Goal: Navigation & Orientation: Find specific page/section

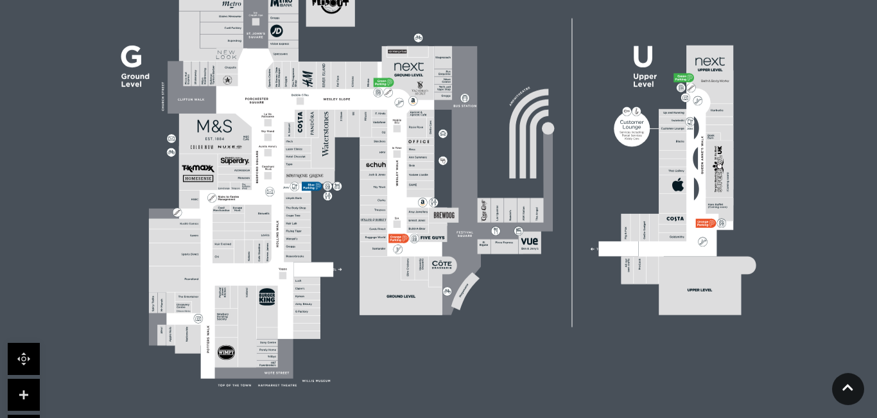
scroll to position [424, 0]
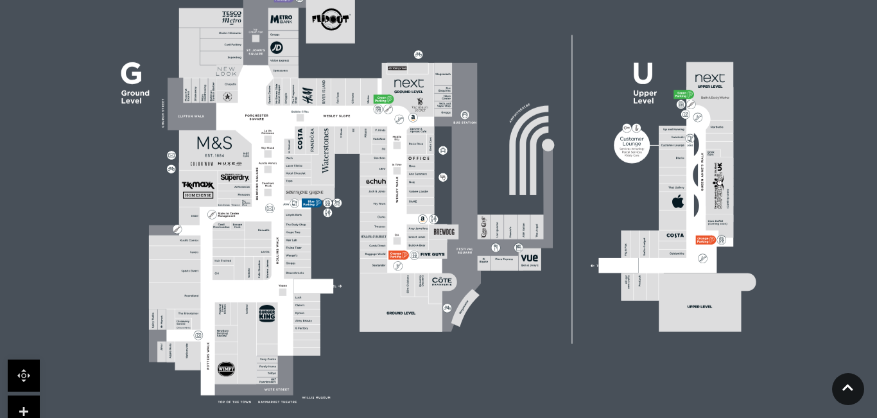
click at [14, 406] on link at bounding box center [24, 411] width 32 height 32
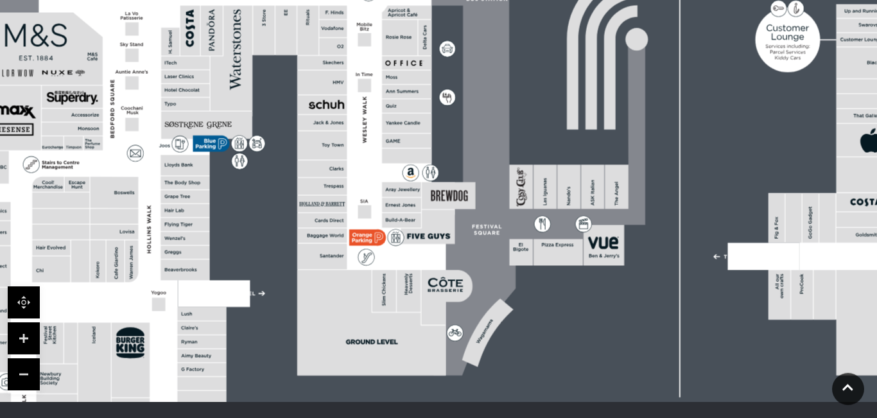
scroll to position [508, 0]
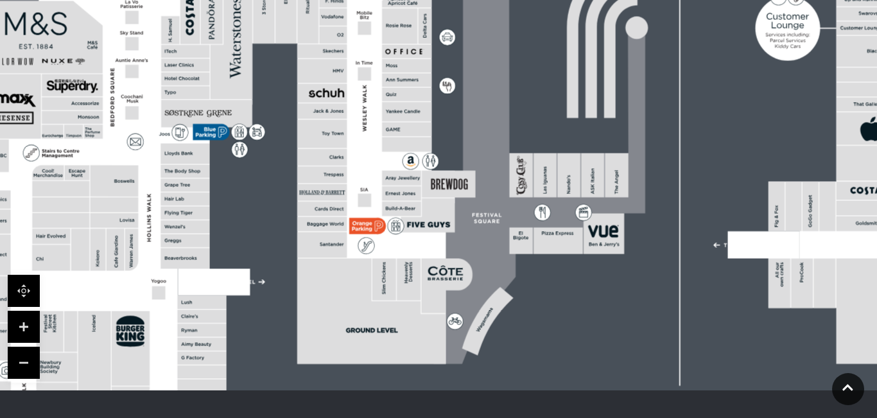
click at [17, 324] on link at bounding box center [24, 327] width 32 height 32
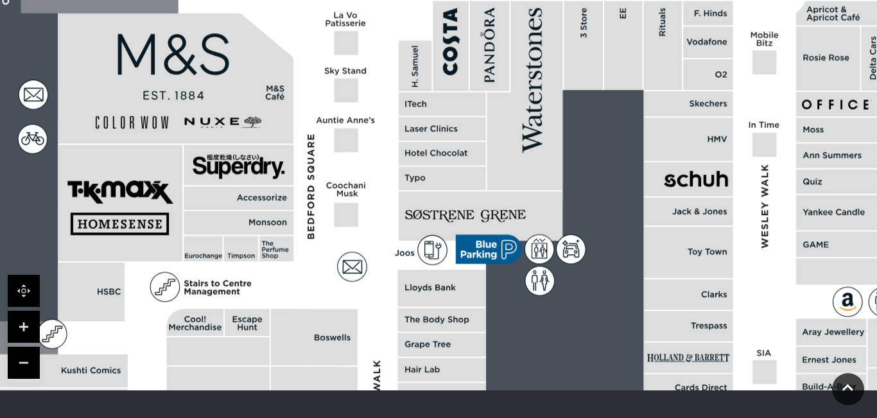
drag, startPoint x: 133, startPoint y: 193, endPoint x: 593, endPoint y: 286, distance: 468.8
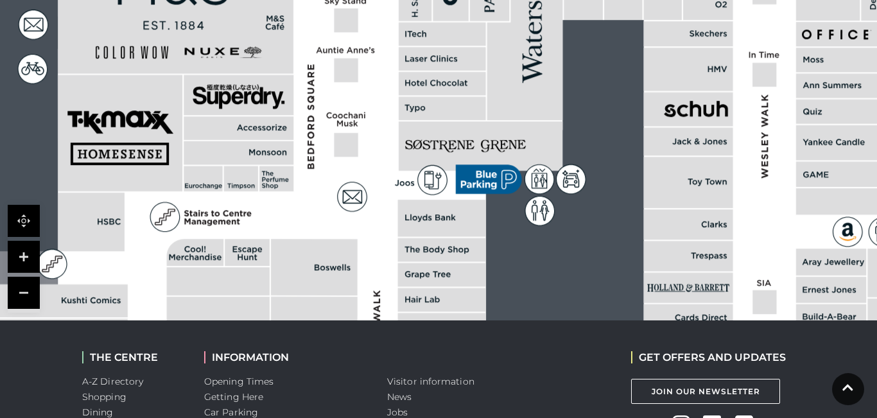
scroll to position [583, 0]
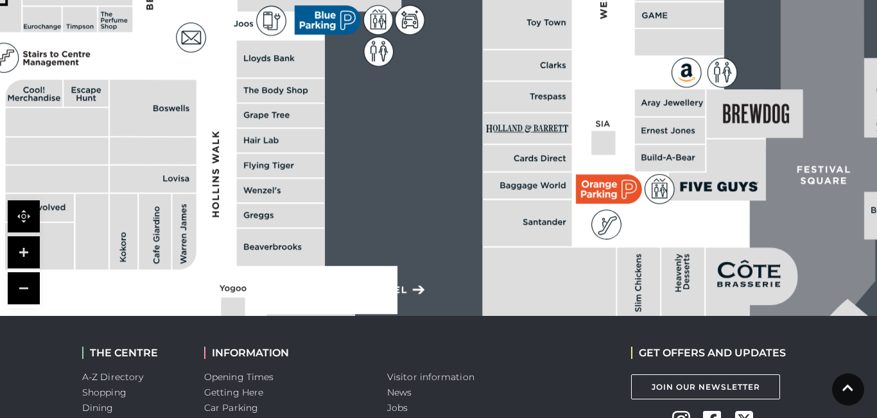
drag, startPoint x: 713, startPoint y: 157, endPoint x: 551, endPoint y: -29, distance: 247.0
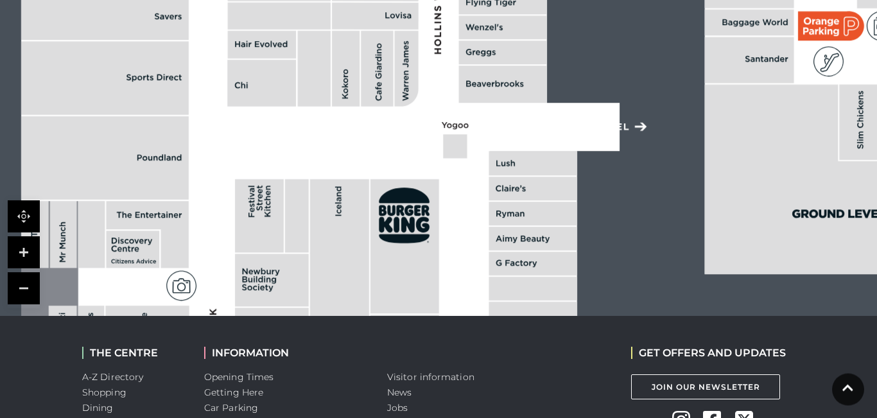
drag, startPoint x: 565, startPoint y: 218, endPoint x: 787, endPoint y: 55, distance: 275.4
click at [787, 55] on rect at bounding box center [749, 60] width 89 height 46
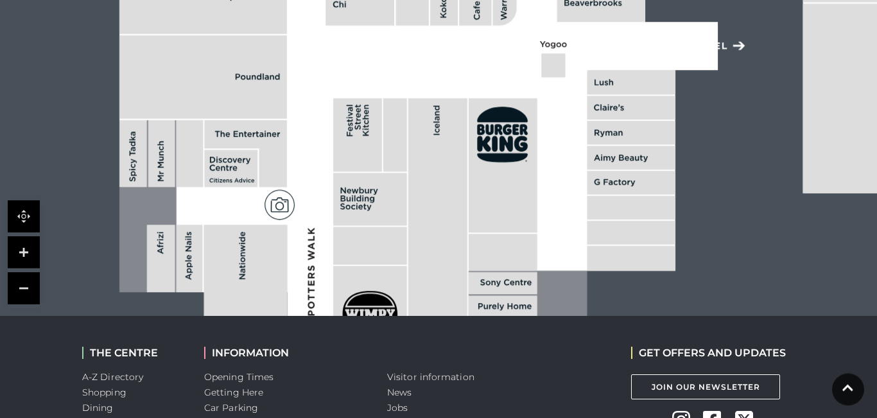
drag, startPoint x: 372, startPoint y: 151, endPoint x: 470, endPoint y: 70, distance: 127.2
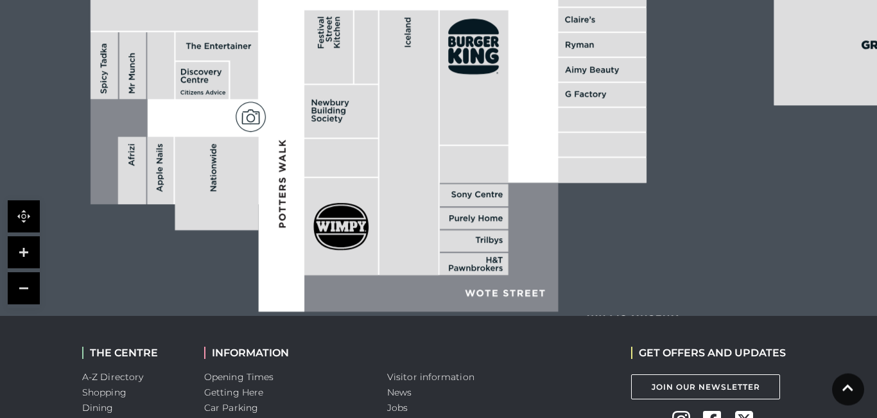
drag, startPoint x: 452, startPoint y: 164, endPoint x: 424, endPoint y: 76, distance: 92.5
click at [424, 76] on rect at bounding box center [408, 142] width 59 height 264
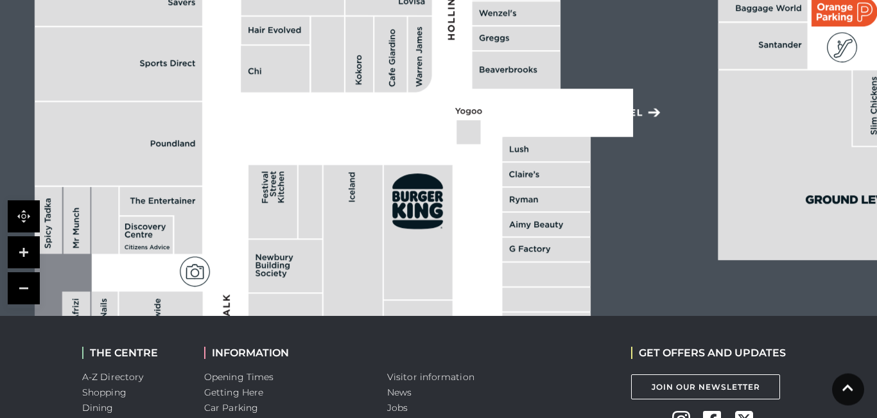
drag, startPoint x: 448, startPoint y: 161, endPoint x: 392, endPoint y: 317, distance: 165.6
click at [392, 317] on body "Skip to Navigation Skip to Content Toggle navigation .st5{fill:none;stroke:#FFF…" at bounding box center [438, 6] width 877 height 1178
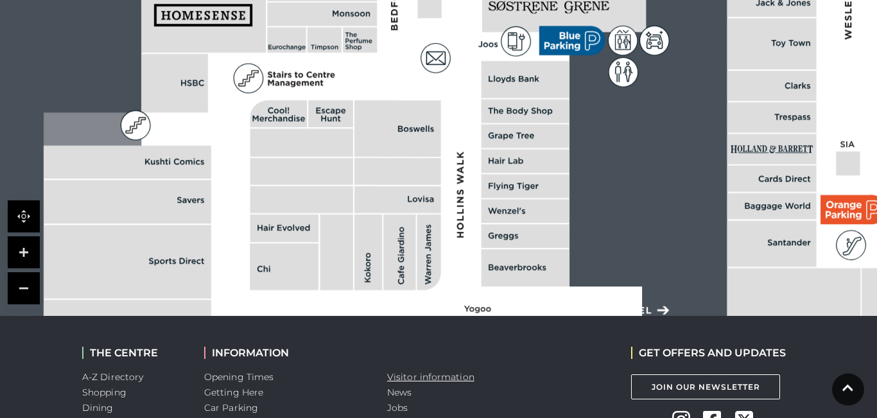
drag, startPoint x: 383, startPoint y: 117, endPoint x: 393, endPoint y: 372, distance: 255.0
click at [393, 372] on body "Skip to Navigation Skip to Content Toggle navigation .st5{fill:none;stroke:#FFF…" at bounding box center [438, 6] width 877 height 1178
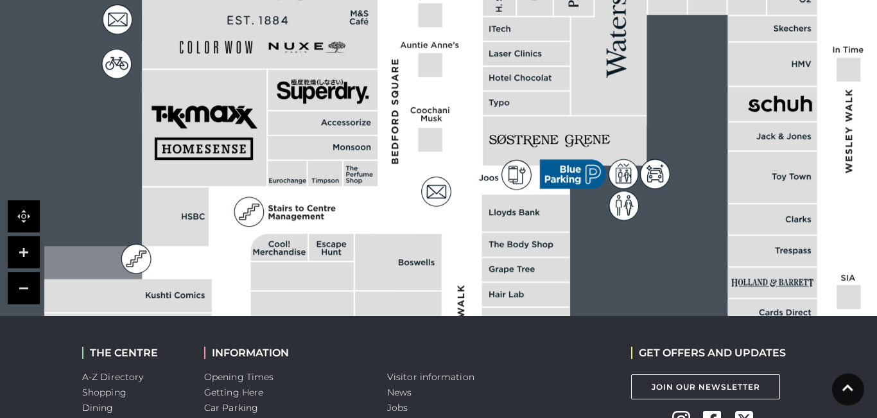
drag, startPoint x: 370, startPoint y: 161, endPoint x: 370, endPoint y: 295, distance: 133.5
click at [370, 295] on rect at bounding box center [398, 304] width 87 height 27
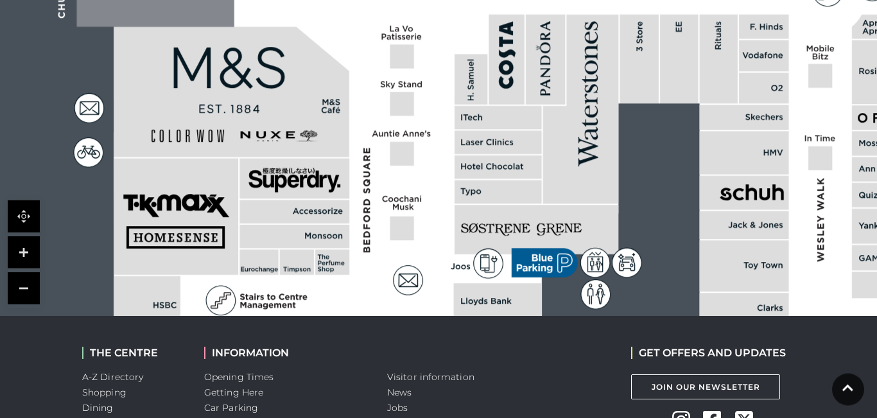
drag, startPoint x: 396, startPoint y: 123, endPoint x: 365, endPoint y: 213, distance: 95.6
click at [365, 213] on icon at bounding box center [366, 210] width 6 height 6
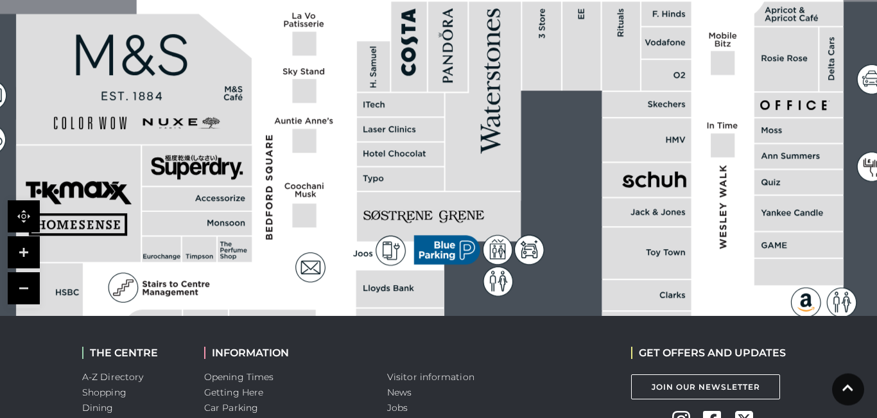
drag, startPoint x: 551, startPoint y: 155, endPoint x: 450, endPoint y: 138, distance: 102.1
click at [450, 138] on polygon at bounding box center [483, 96] width 76 height 189
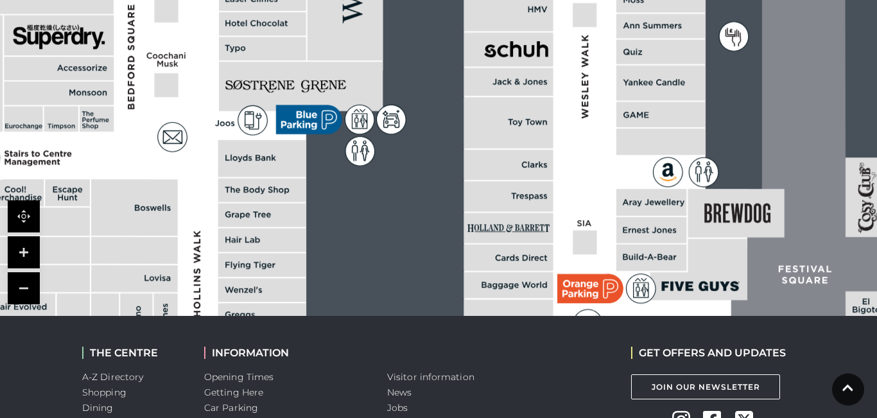
drag, startPoint x: 601, startPoint y: 166, endPoint x: 469, endPoint y: 37, distance: 184.7
click at [469, 37] on rect at bounding box center [508, 50] width 89 height 34
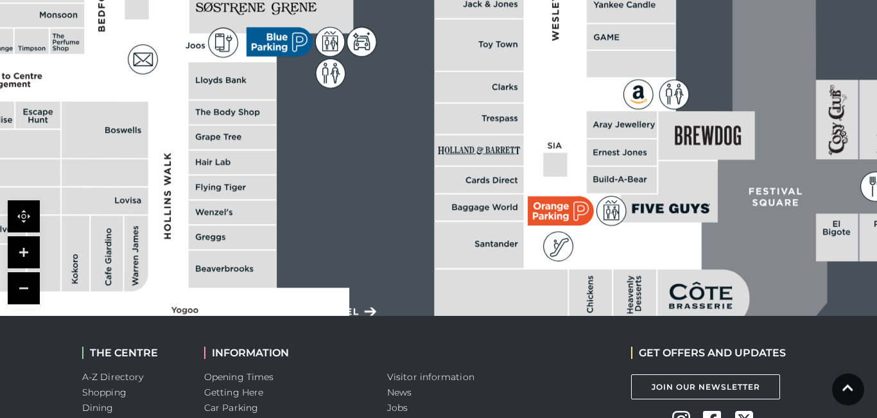
drag, startPoint x: 548, startPoint y: 132, endPoint x: 517, endPoint y: 51, distance: 86.8
click at [517, 51] on rect at bounding box center [478, 44] width 89 height 51
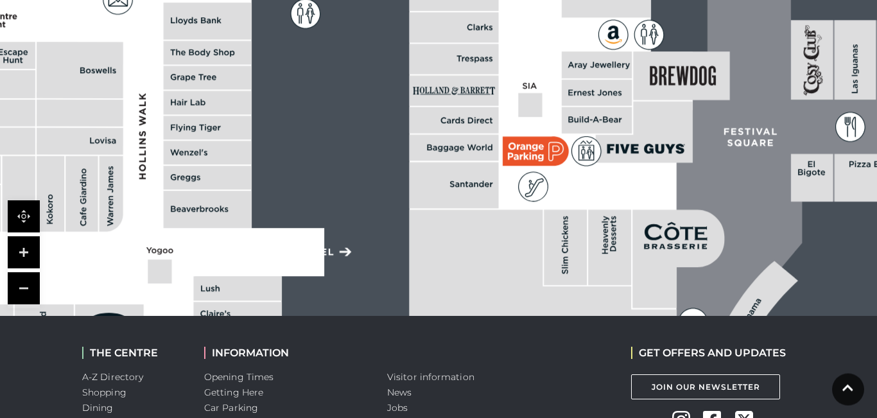
drag, startPoint x: 587, startPoint y: 167, endPoint x: 564, endPoint y: 112, distance: 60.4
click at [564, 112] on rect at bounding box center [596, 120] width 70 height 26
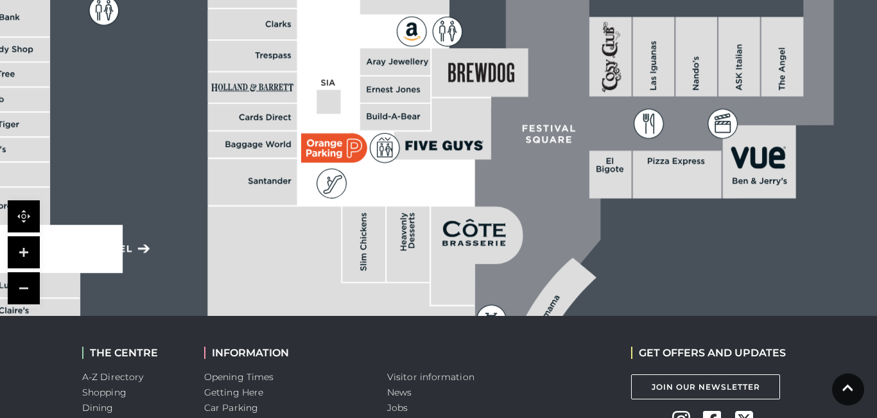
drag, startPoint x: 646, startPoint y: 117, endPoint x: 440, endPoint y: 114, distance: 205.4
click at [440, 114] on polygon at bounding box center [442, 129] width 97 height 62
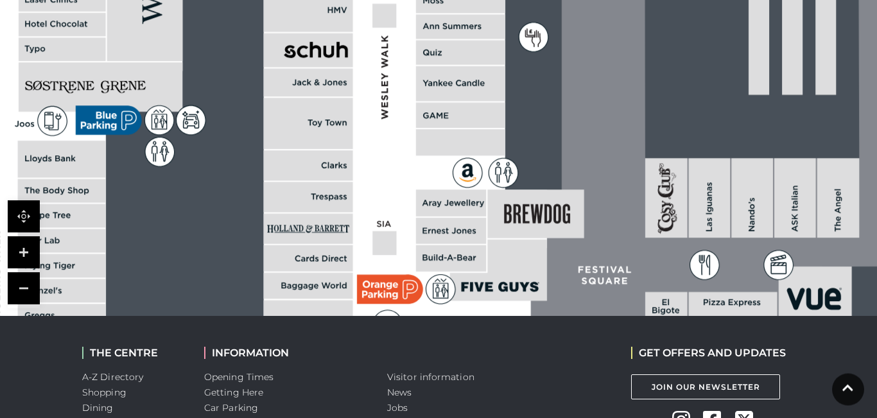
drag, startPoint x: 493, startPoint y: 117, endPoint x: 560, endPoint y: 269, distance: 166.1
click at [560, 269] on icon at bounding box center [693, 101] width 391 height 871
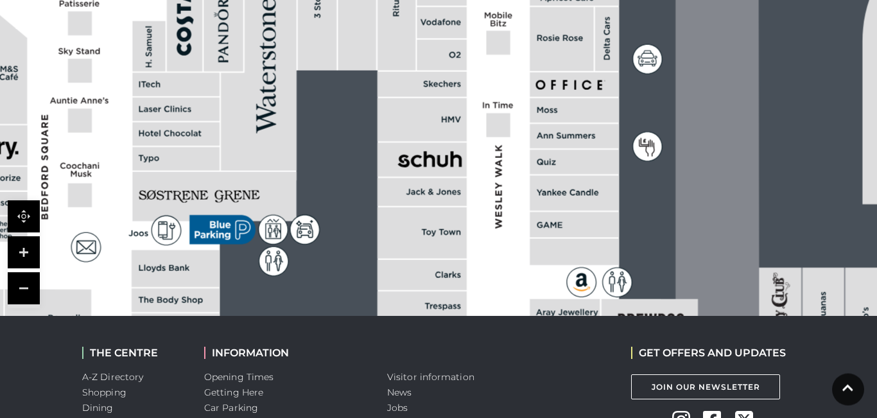
drag, startPoint x: 511, startPoint y: 92, endPoint x: 613, endPoint y: 187, distance: 139.4
click at [613, 187] on rect at bounding box center [573, 192] width 89 height 35
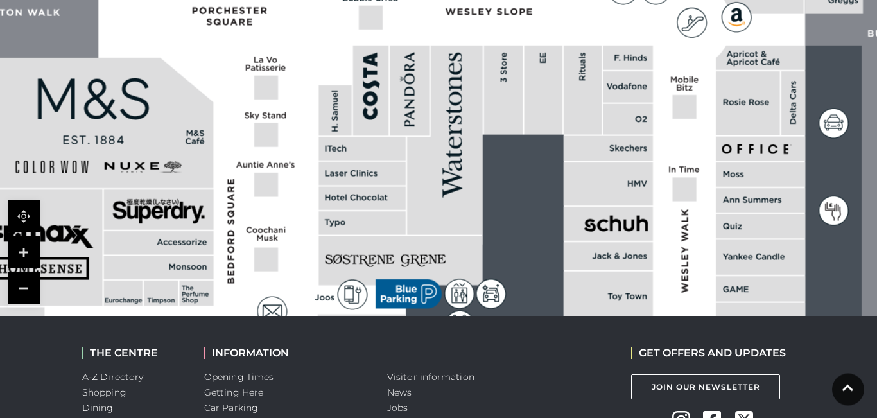
drag, startPoint x: 530, startPoint y: 133, endPoint x: 716, endPoint y: 197, distance: 196.8
click at [716, 197] on rect at bounding box center [759, 200] width 89 height 24
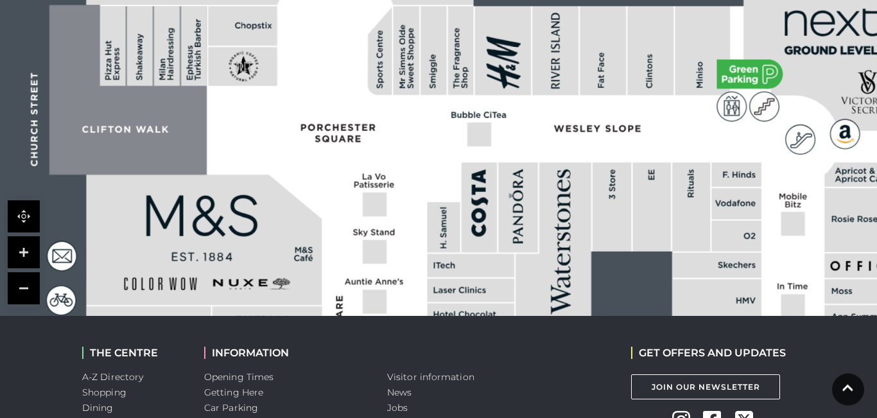
drag, startPoint x: 513, startPoint y: 140, endPoint x: 619, endPoint y: 256, distance: 157.6
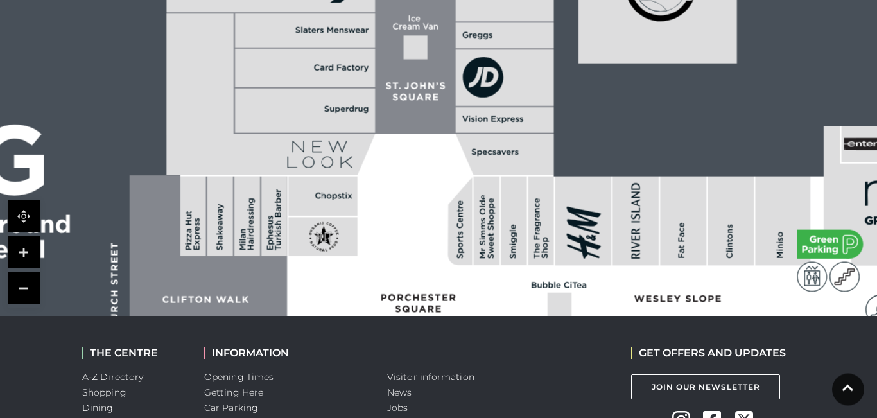
drag, startPoint x: 472, startPoint y: 128, endPoint x: 554, endPoint y: 316, distance: 205.8
click at [554, 316] on body "Skip to Navigation Skip to Content Toggle navigation .st5{fill:none;stroke:#FFF…" at bounding box center [438, 6] width 877 height 1178
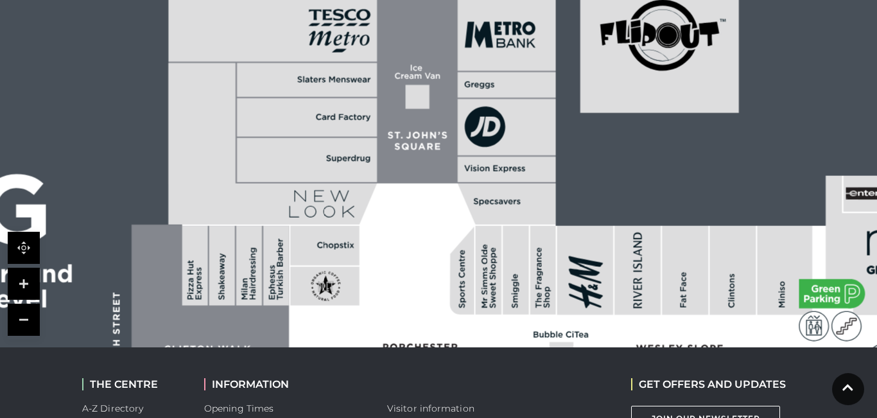
scroll to position [551, 0]
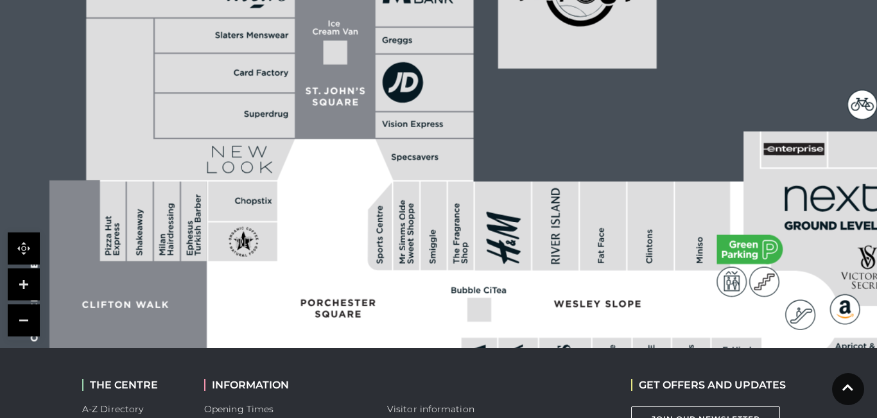
drag, startPoint x: 501, startPoint y: 187, endPoint x: 397, endPoint y: 133, distance: 117.4
click at [398, 139] on polygon at bounding box center [424, 159] width 98 height 41
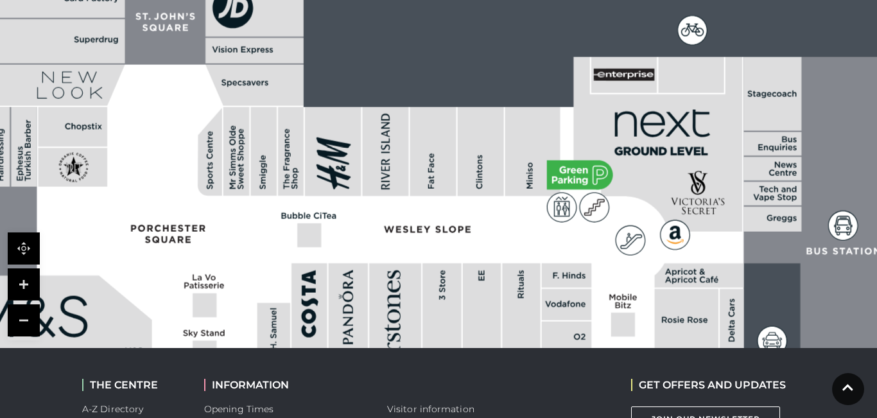
drag, startPoint x: 629, startPoint y: 224, endPoint x: 487, endPoint y: 158, distance: 156.8
click at [487, 158] on rect at bounding box center [481, 151] width 46 height 89
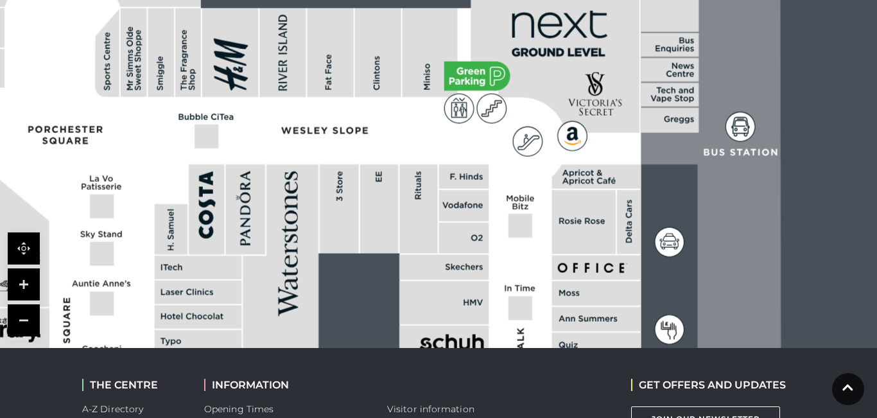
drag, startPoint x: 583, startPoint y: 159, endPoint x: 479, endPoint y: 49, distance: 151.6
click at [479, 49] on icon at bounding box center [554, 45] width 169 height 175
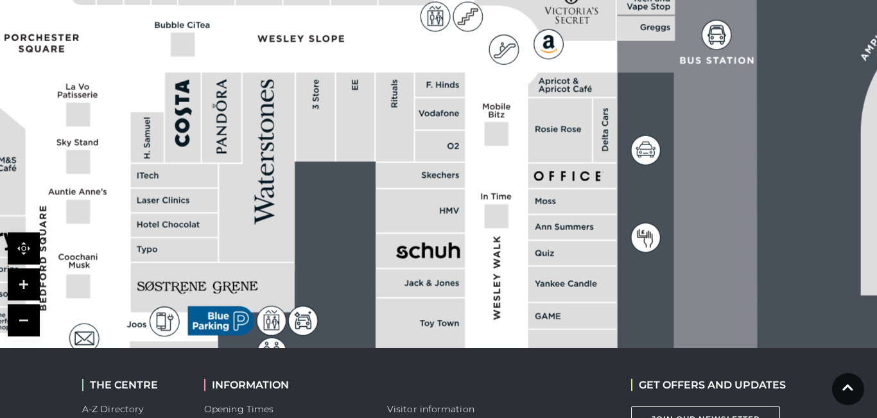
drag, startPoint x: 572, startPoint y: 186, endPoint x: 548, endPoint y: 94, distance: 94.9
click at [548, 98] on rect at bounding box center [560, 130] width 64 height 64
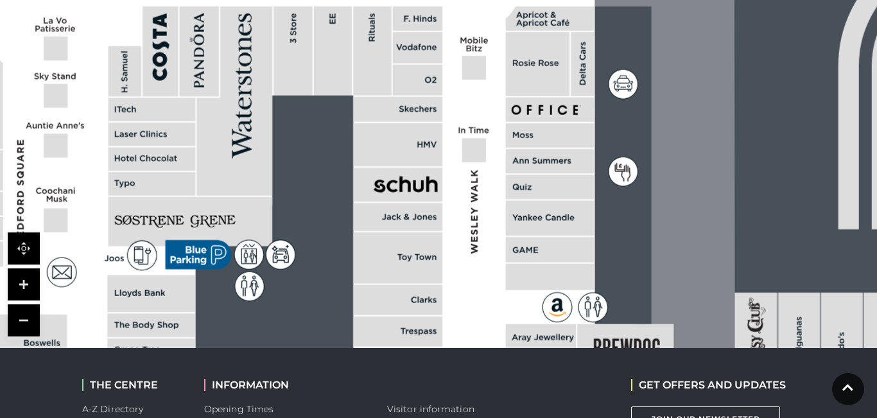
scroll to position [572, 0]
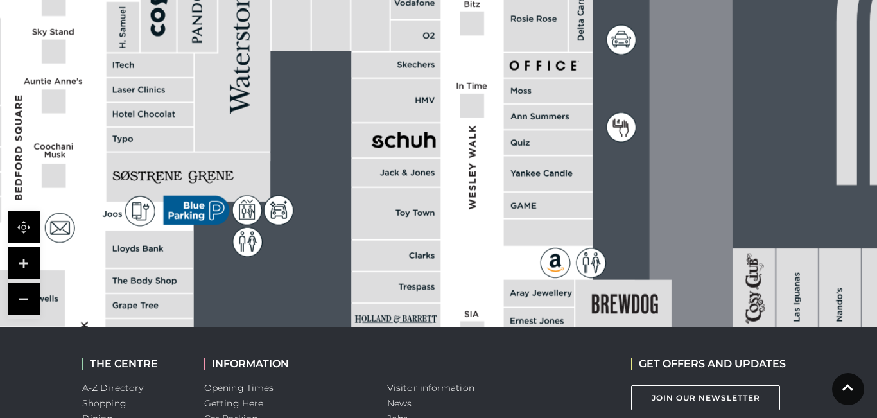
drag, startPoint x: 564, startPoint y: 210, endPoint x: 542, endPoint y: 110, distance: 101.8
click at [542, 110] on rect at bounding box center [548, 117] width 89 height 24
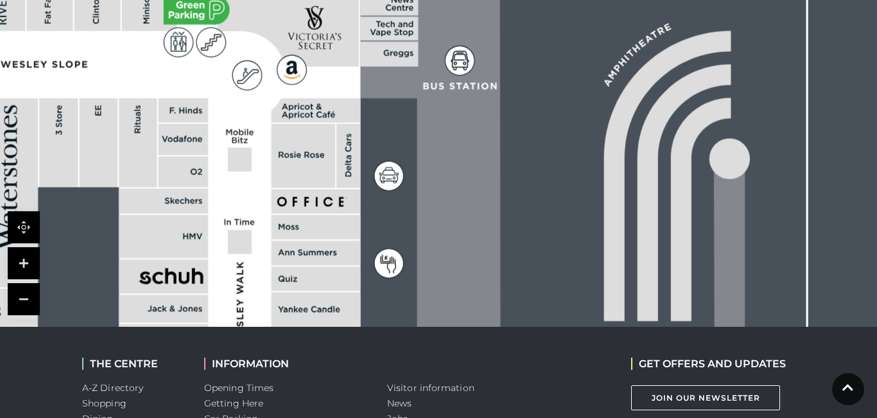
drag, startPoint x: 547, startPoint y: 189, endPoint x: 332, endPoint y: 388, distance: 292.9
click at [332, 388] on body "Skip to Navigation Skip to Content Toggle navigation .st5{fill:none;stroke:#FFF…" at bounding box center [438, 17] width 877 height 1178
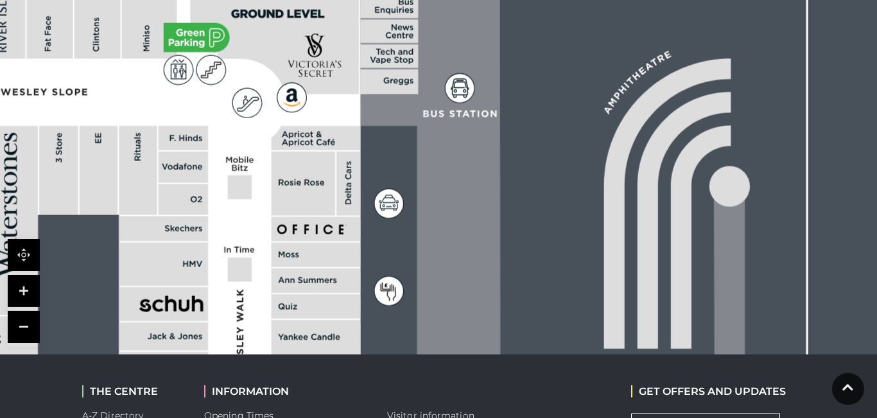
scroll to position [551, 0]
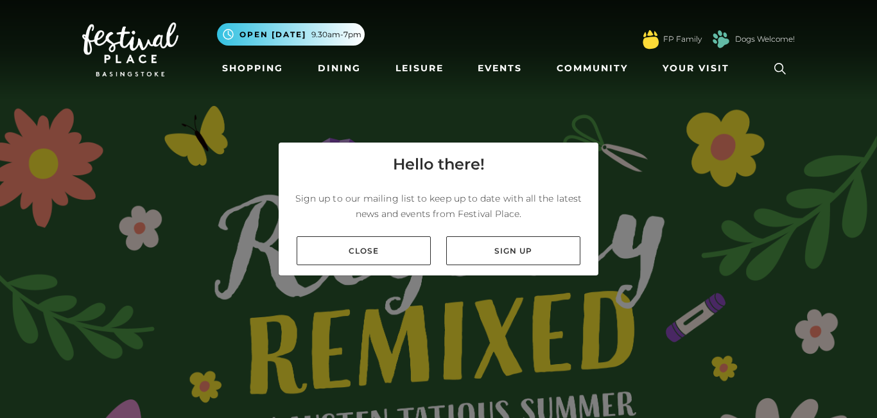
click at [397, 268] on div "Close Sign up" at bounding box center [438, 250] width 320 height 49
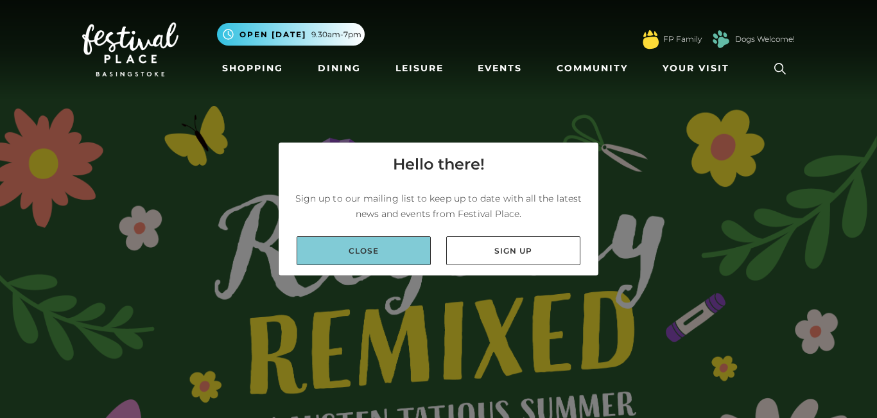
click at [381, 255] on link "Close" at bounding box center [363, 250] width 134 height 29
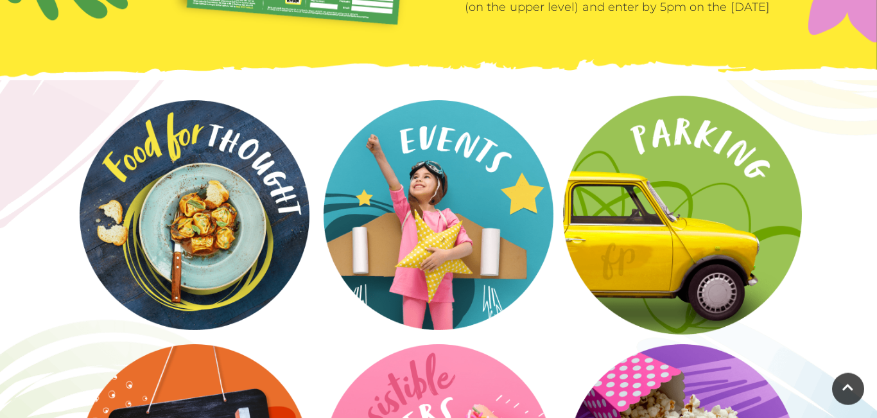
scroll to position [1842, 0]
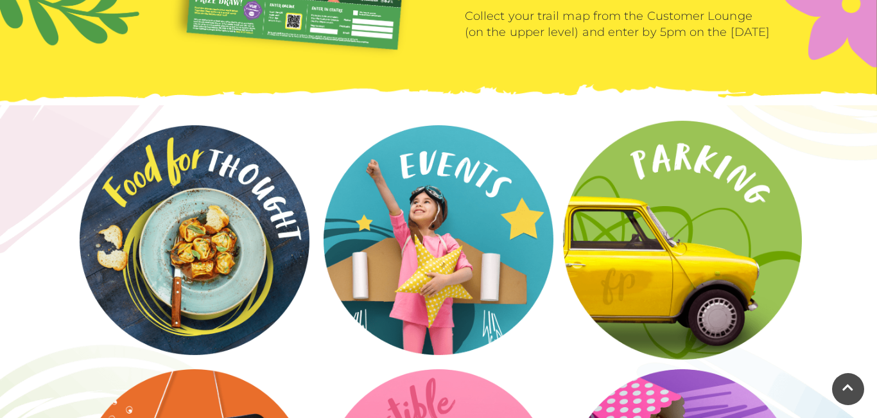
click at [693, 218] on video at bounding box center [682, 240] width 239 height 239
